Goal: Find specific page/section: Find specific page/section

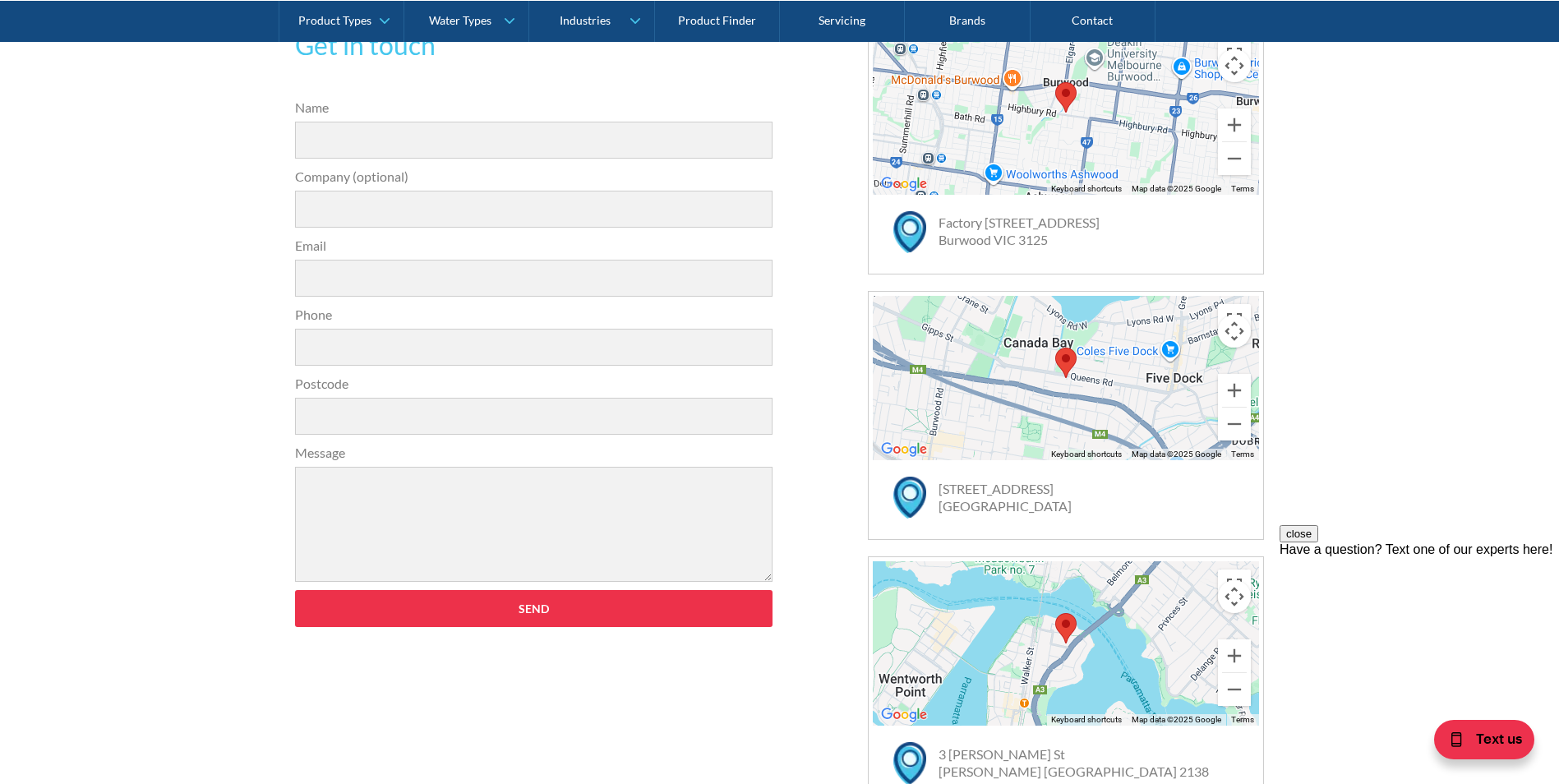
scroll to position [959, 0]
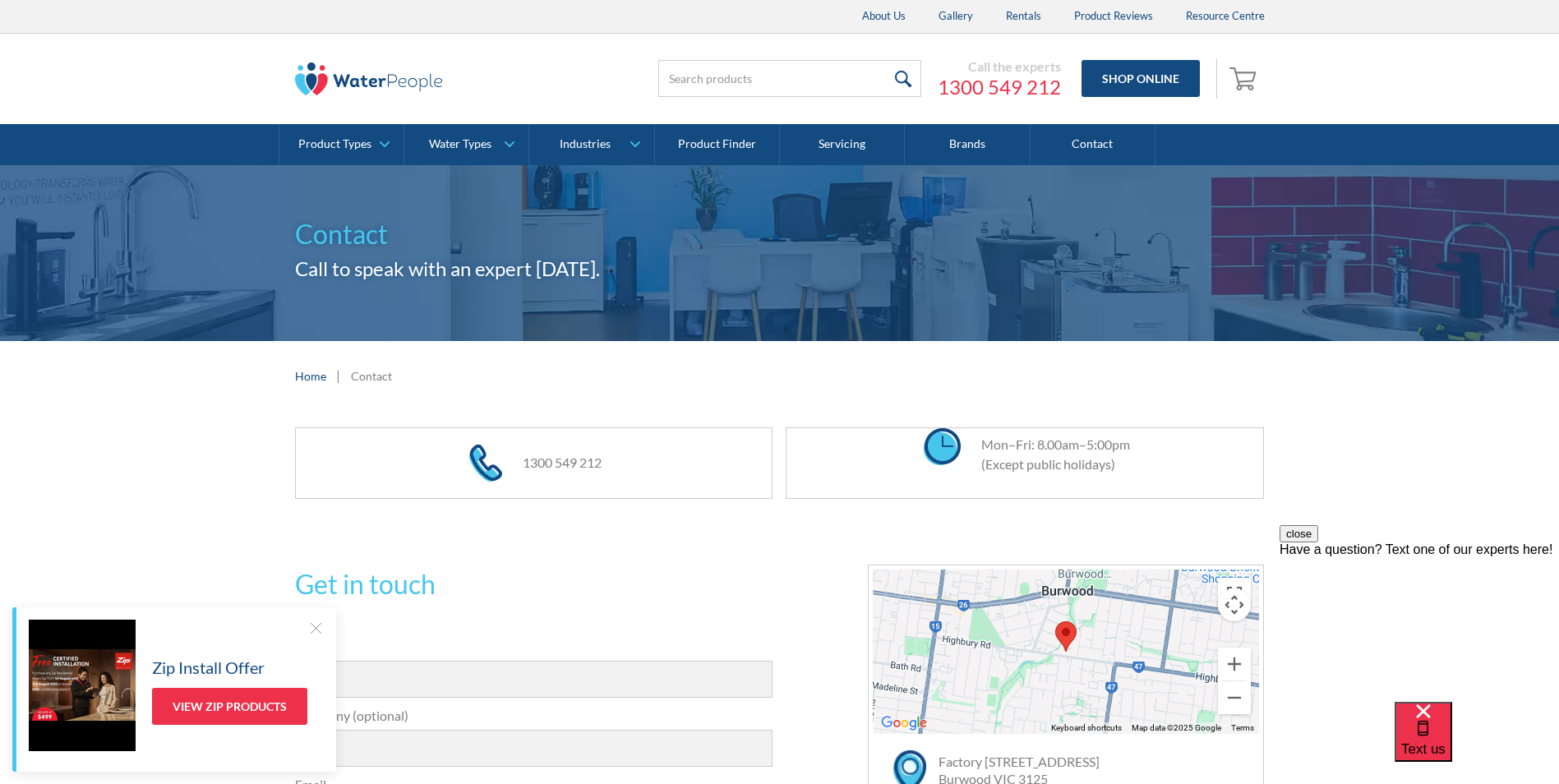
click at [341, 94] on img at bounding box center [368, 79] width 148 height 33
